Goal: Information Seeking & Learning: Learn about a topic

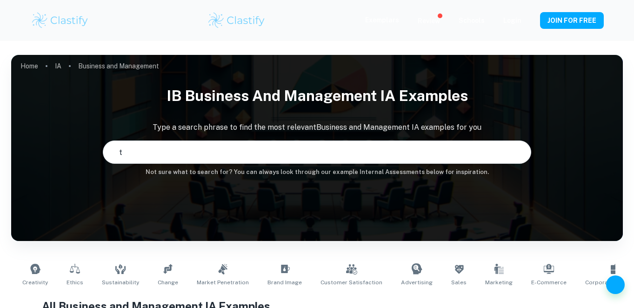
type input "to"
type input "Business and Management"
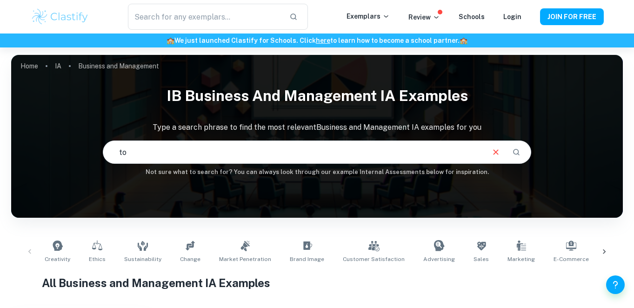
type input "t"
type input "victoria secret"
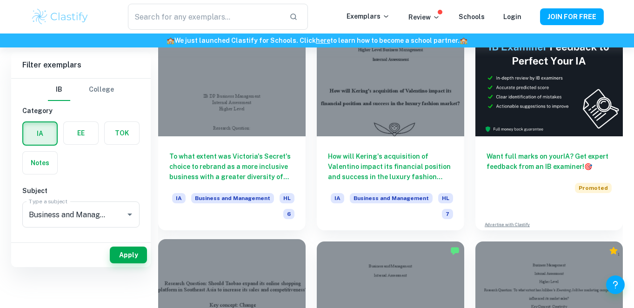
scroll to position [225, 0]
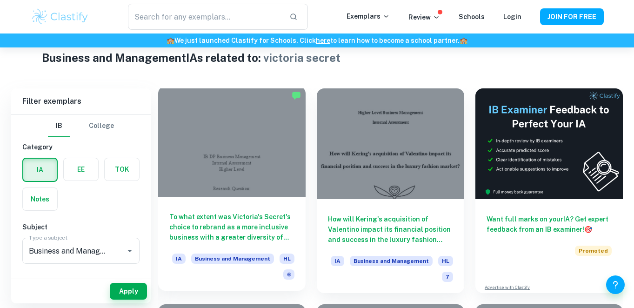
click at [250, 166] on div at bounding box center [231, 141] width 147 height 111
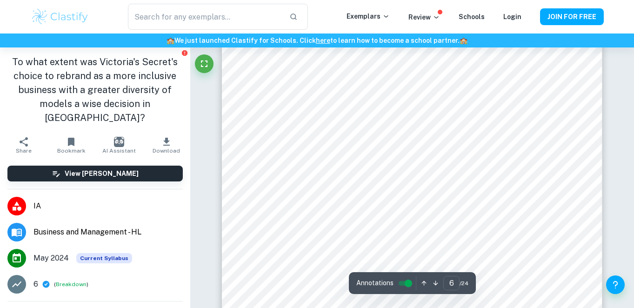
scroll to position [2663, 0]
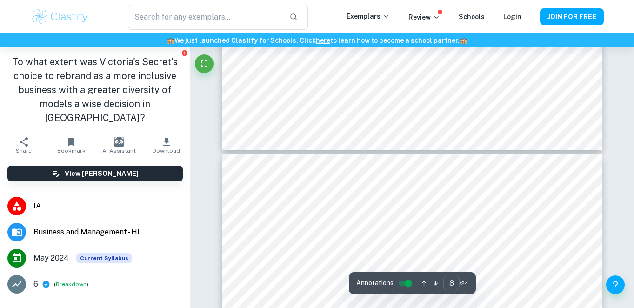
type input "7"
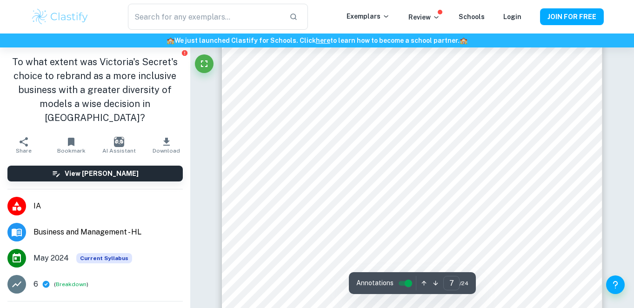
scroll to position [3180, 0]
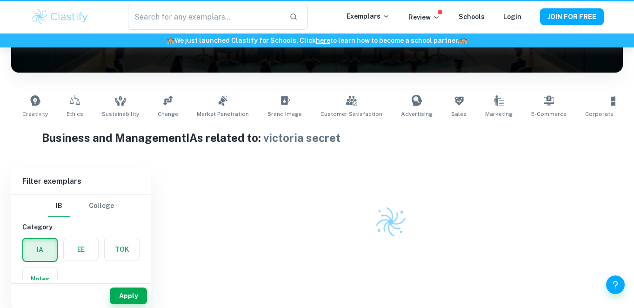
scroll to position [145, 0]
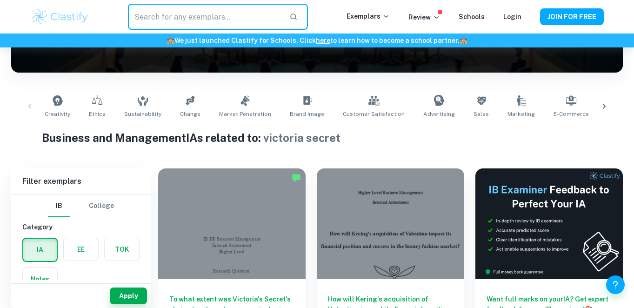
click at [210, 14] on input "text" at bounding box center [204, 17] width 153 height 26
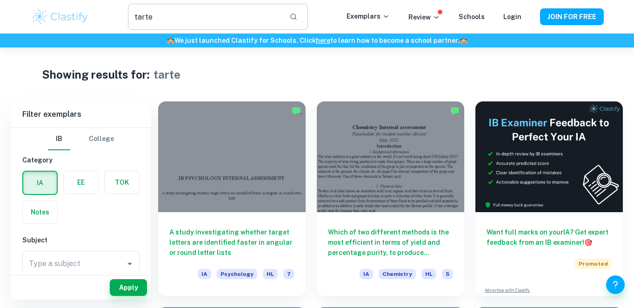
click at [153, 14] on input "tarte" at bounding box center [204, 17] width 153 height 26
click at [143, 18] on input "tarte" at bounding box center [204, 17] width 153 height 26
type input "barbie"
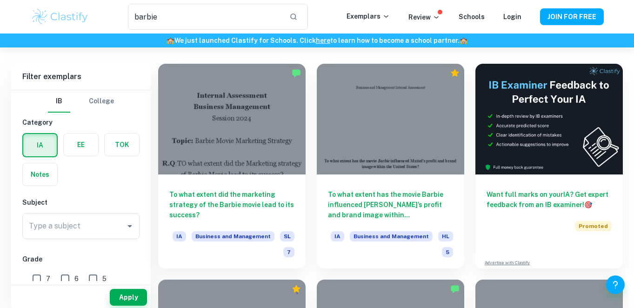
scroll to position [47, 0]
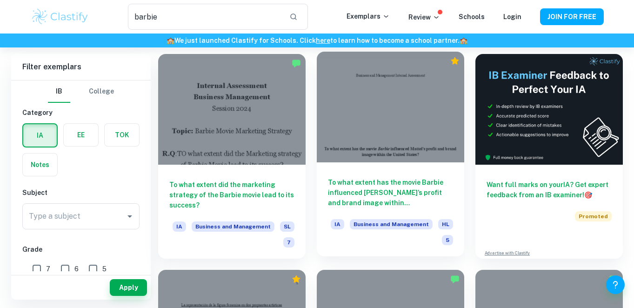
click at [393, 119] on div at bounding box center [390, 107] width 147 height 111
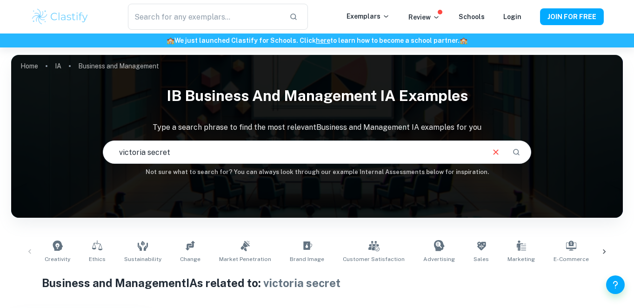
drag, startPoint x: 104, startPoint y: 150, endPoint x: 95, endPoint y: 148, distance: 9.4
click at [95, 148] on div "IB Business and Management IA examples Type a search phrase to find the most re…" at bounding box center [317, 129] width 612 height 96
type input "disney"
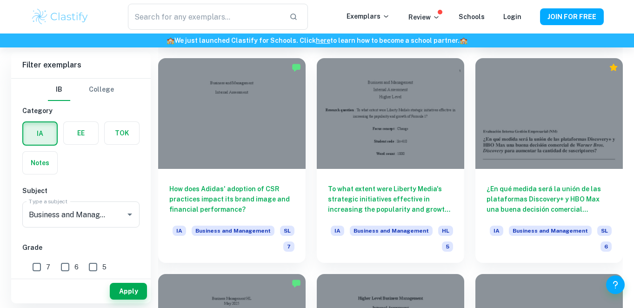
scroll to position [901, 0]
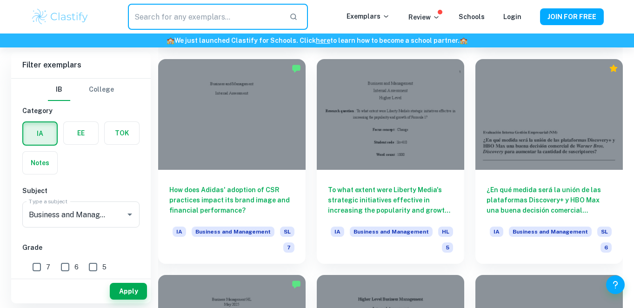
click at [169, 18] on input "text" at bounding box center [204, 17] width 153 height 26
type input "hermes"
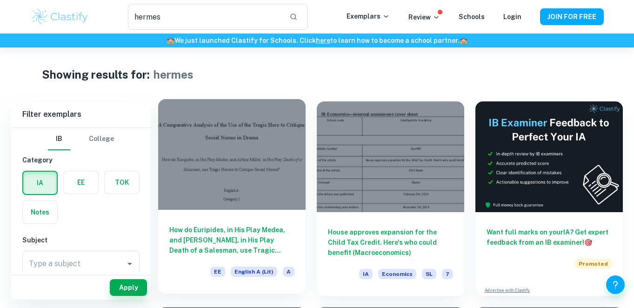
click at [246, 156] on div at bounding box center [231, 154] width 147 height 111
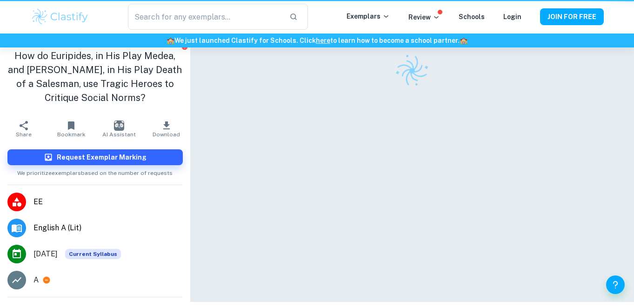
scroll to position [43, 0]
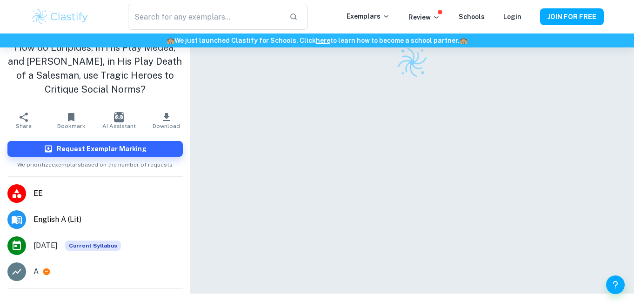
type input "hermes"
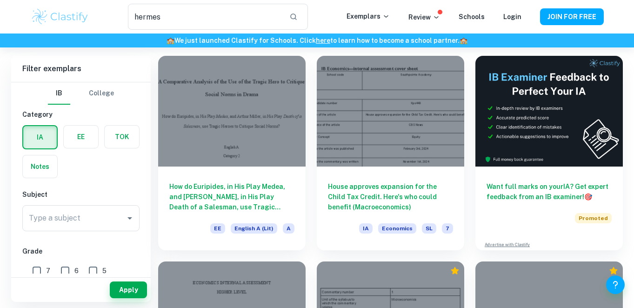
scroll to position [48, 0]
